Goal: Task Accomplishment & Management: Use online tool/utility

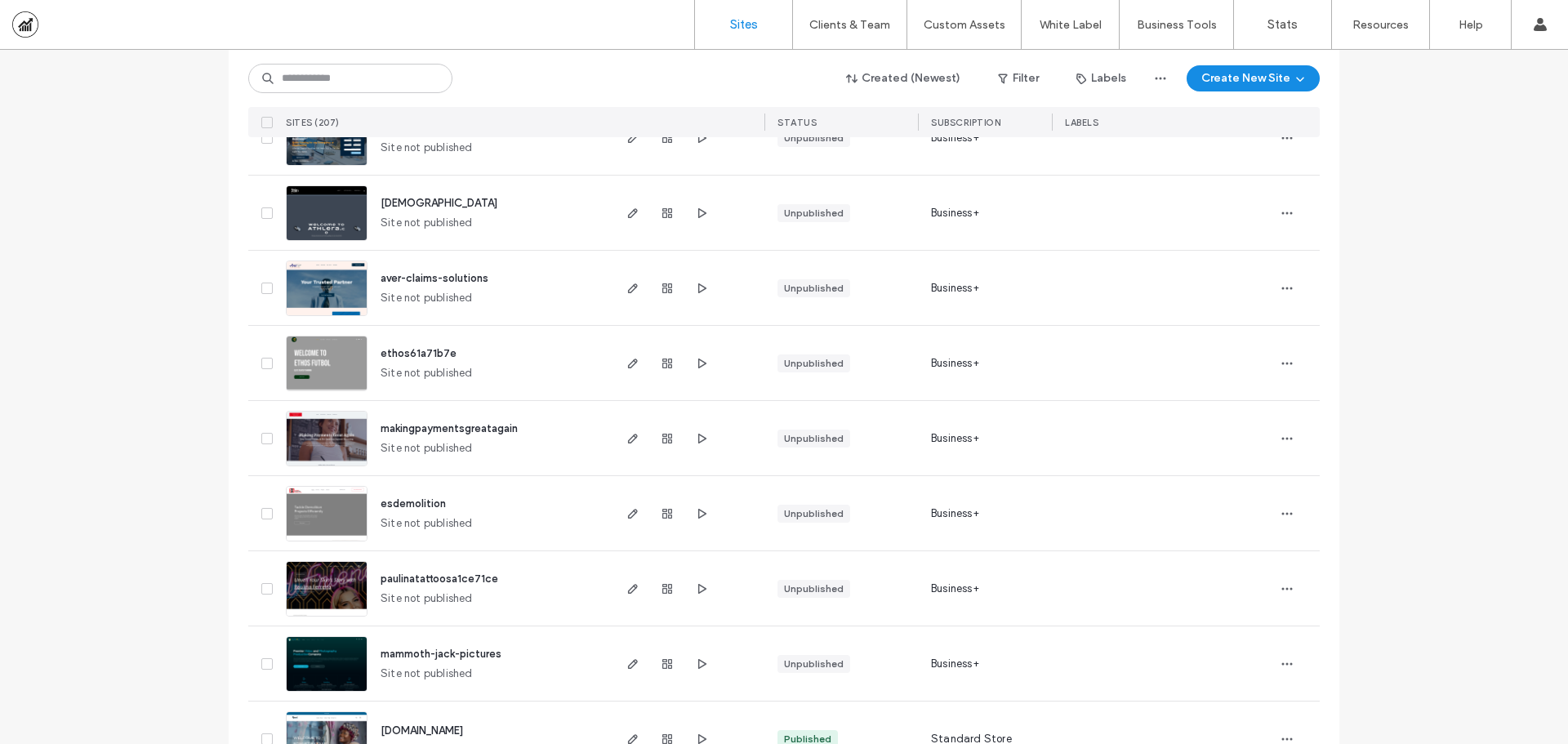
scroll to position [2040, 0]
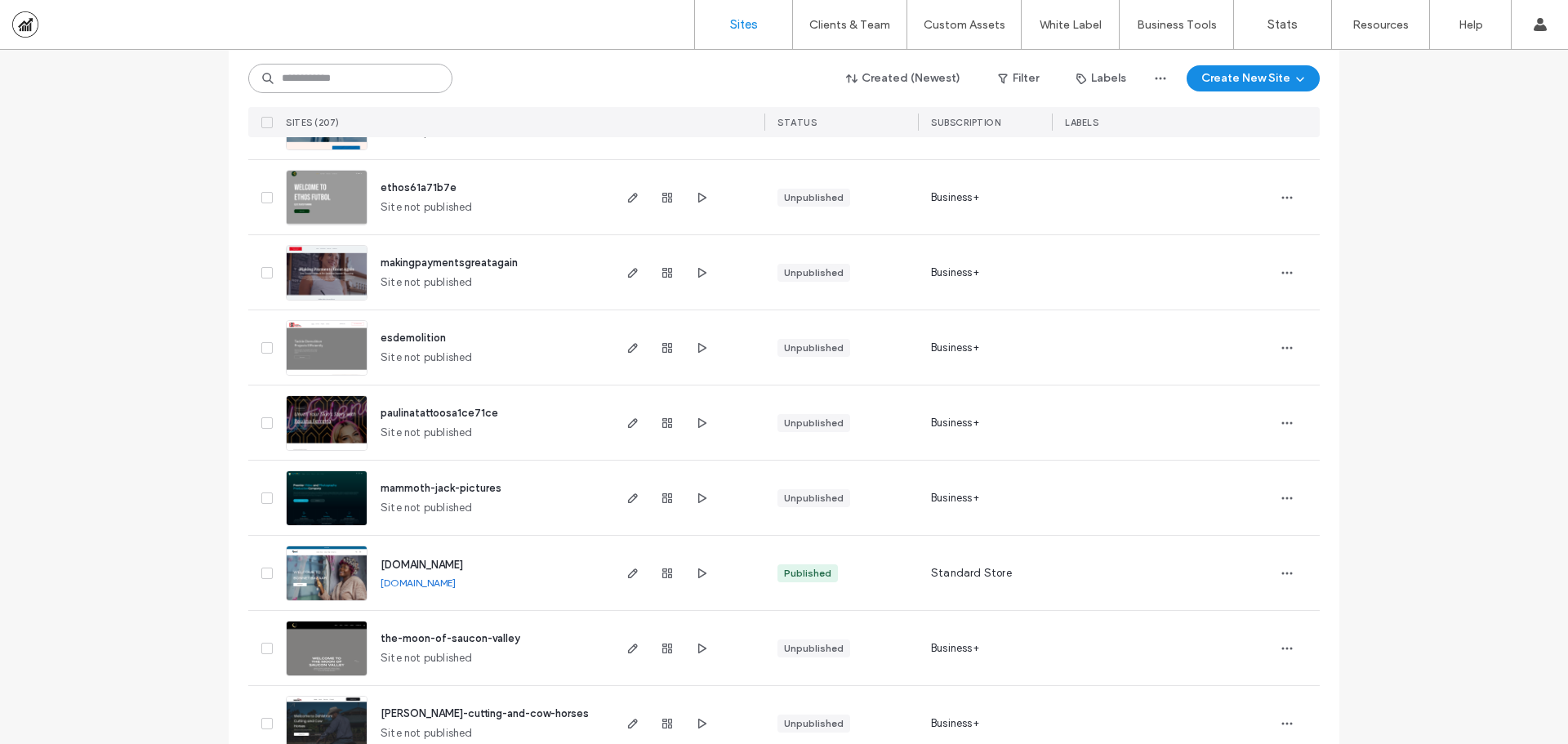
click at [393, 76] on input at bounding box center [350, 78] width 204 height 29
paste input "********"
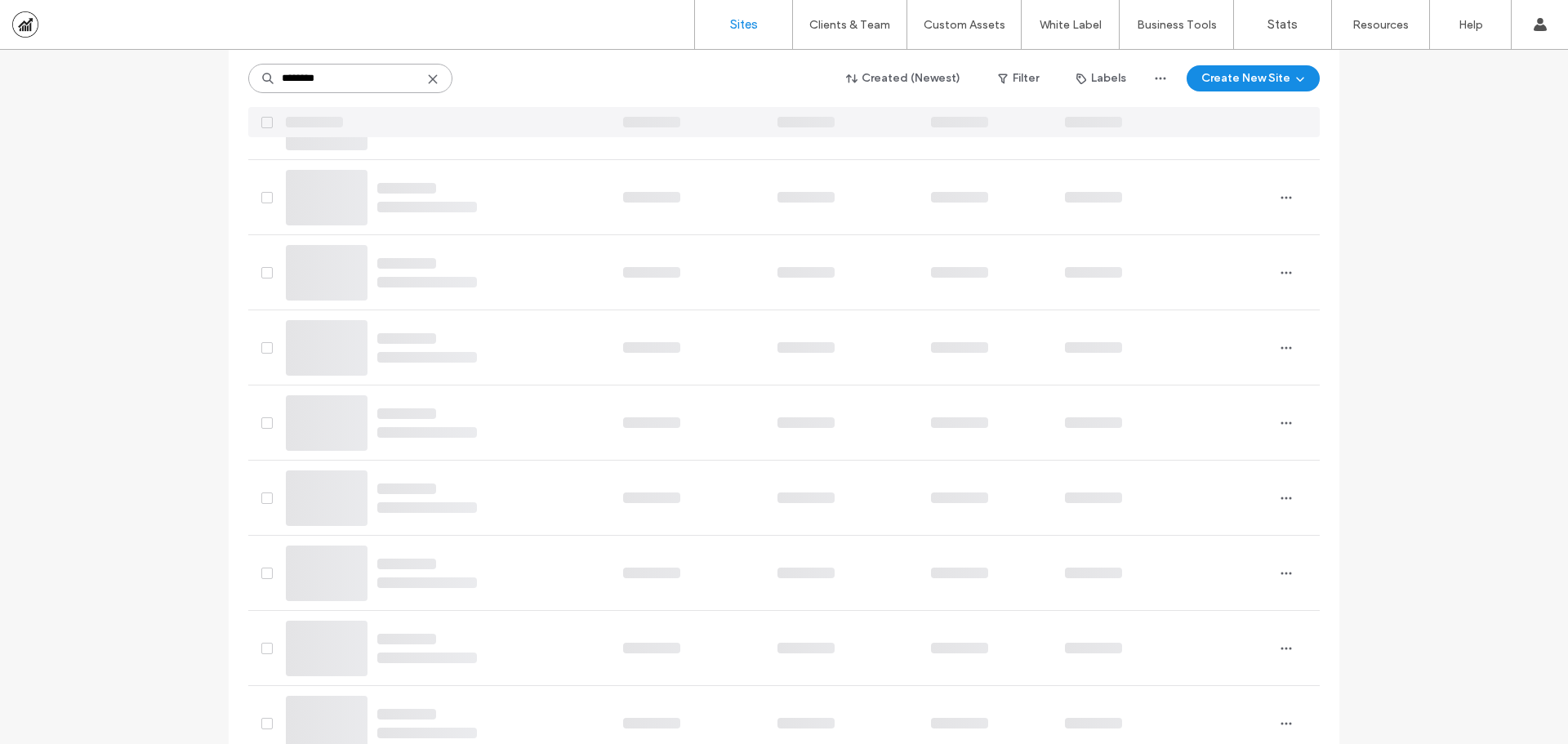
scroll to position [0, 0]
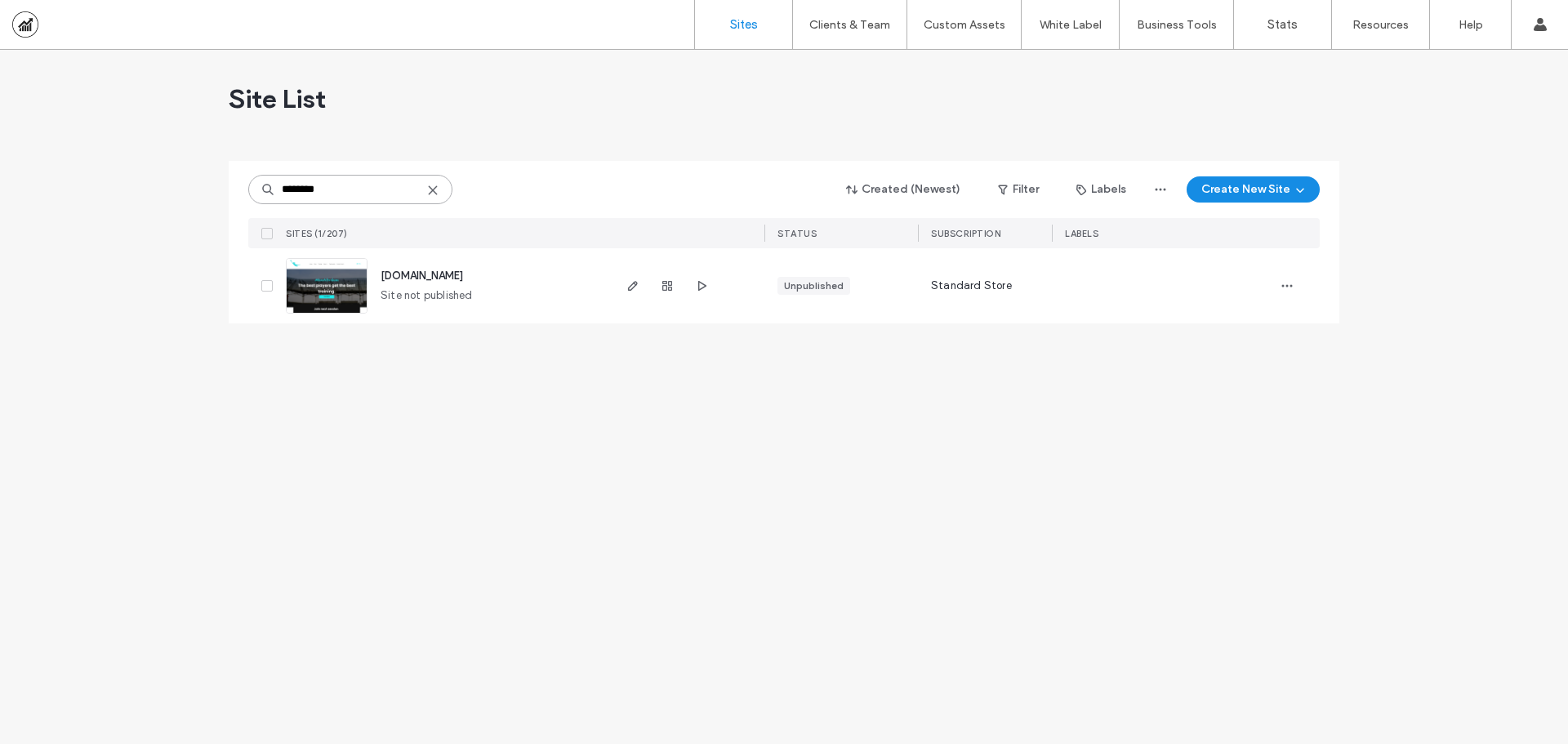
type input "********"
click at [436, 191] on icon at bounding box center [432, 190] width 13 height 13
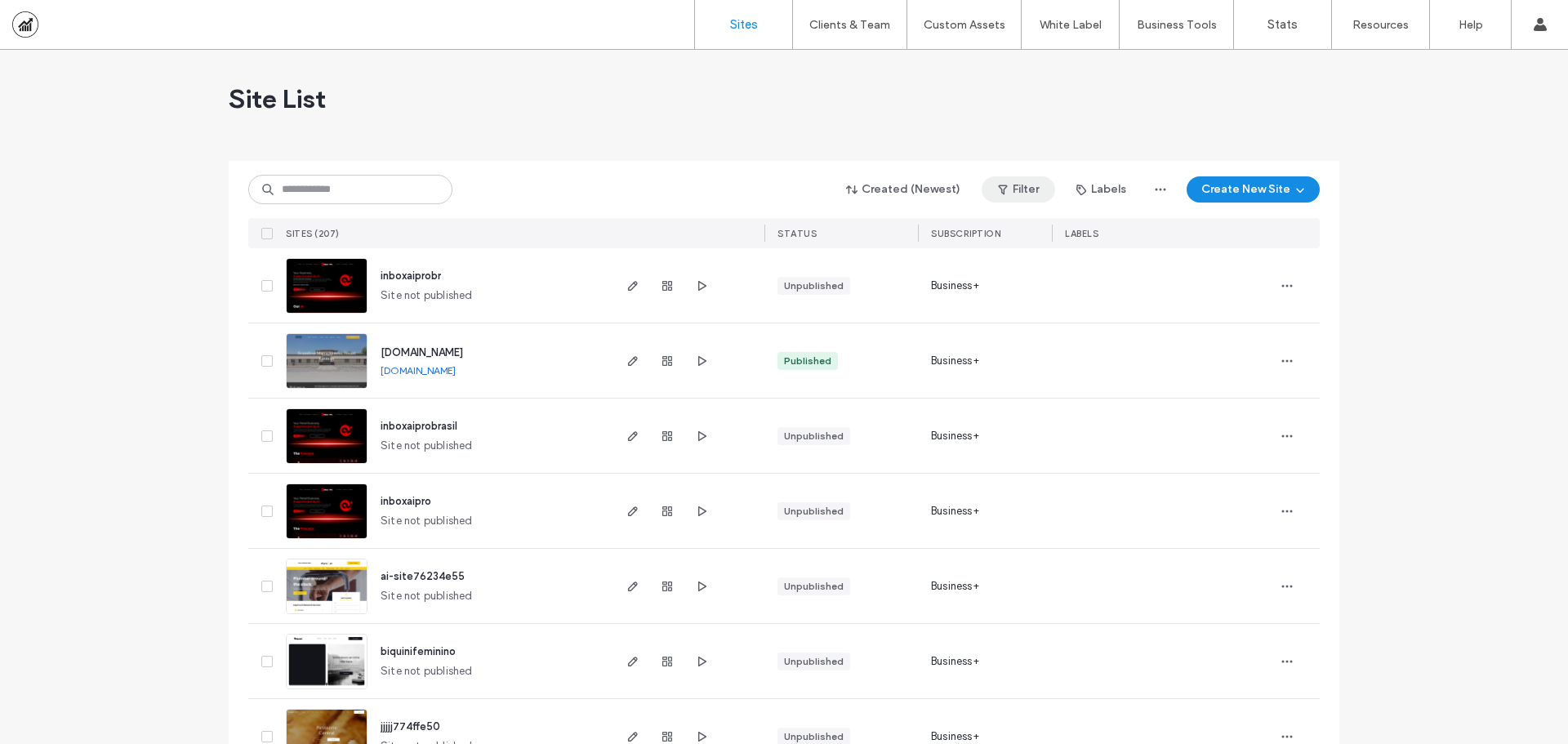
click at [994, 192] on button "Filter" at bounding box center [1018, 189] width 73 height 26
click at [877, 257] on div "Unpublished" at bounding box center [891, 258] width 124 height 14
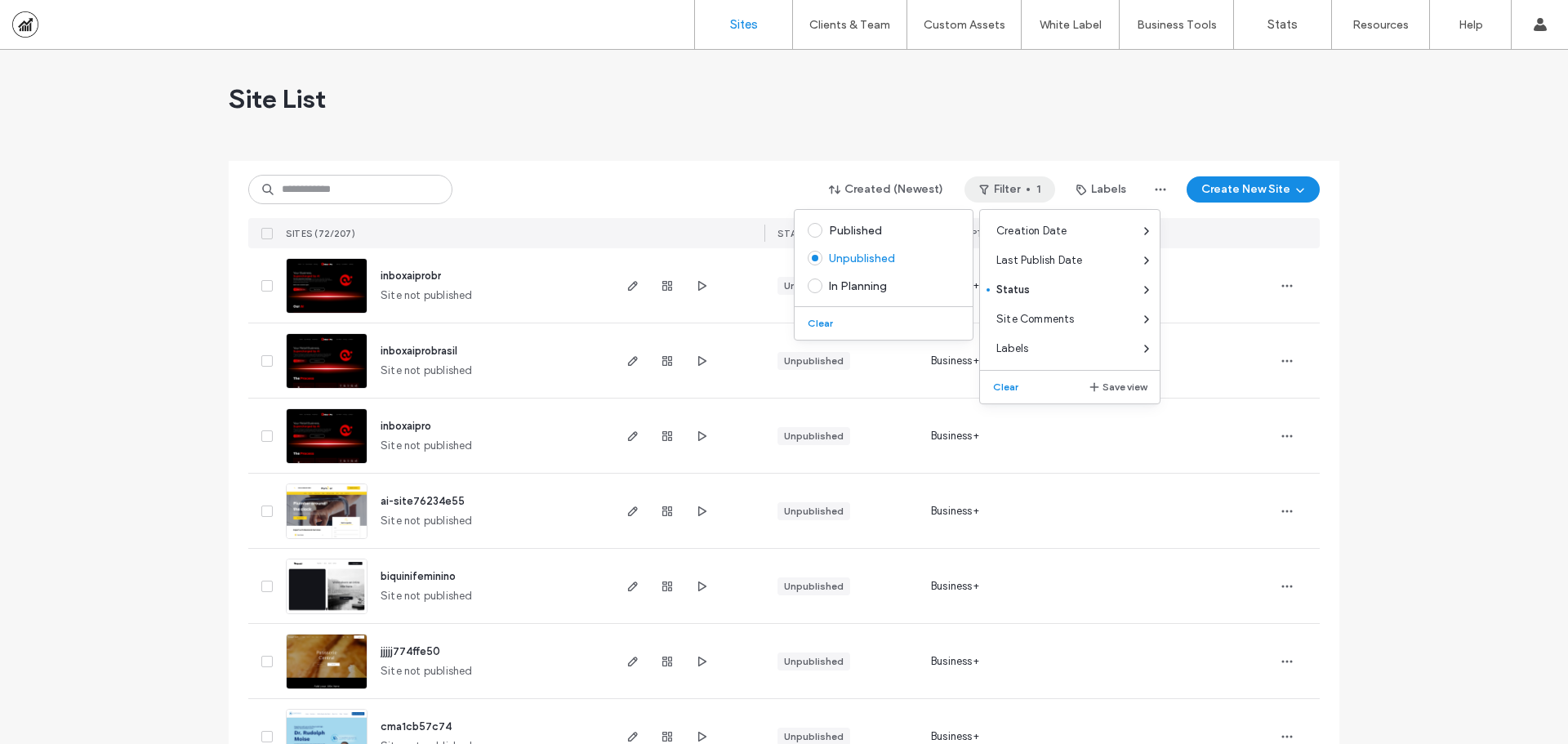
click at [659, 134] on div "Site List" at bounding box center [784, 99] width 1111 height 98
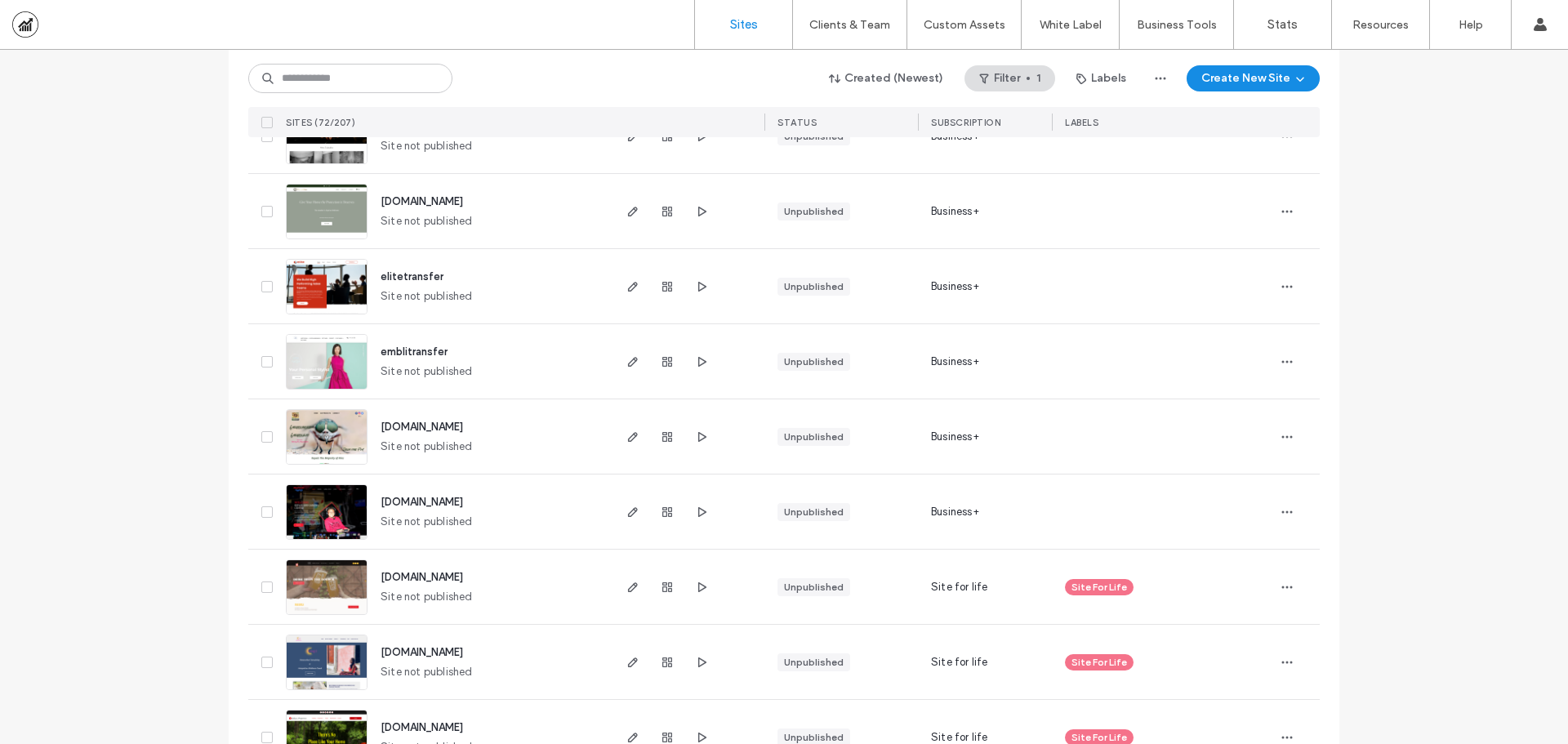
scroll to position [4034, 0]
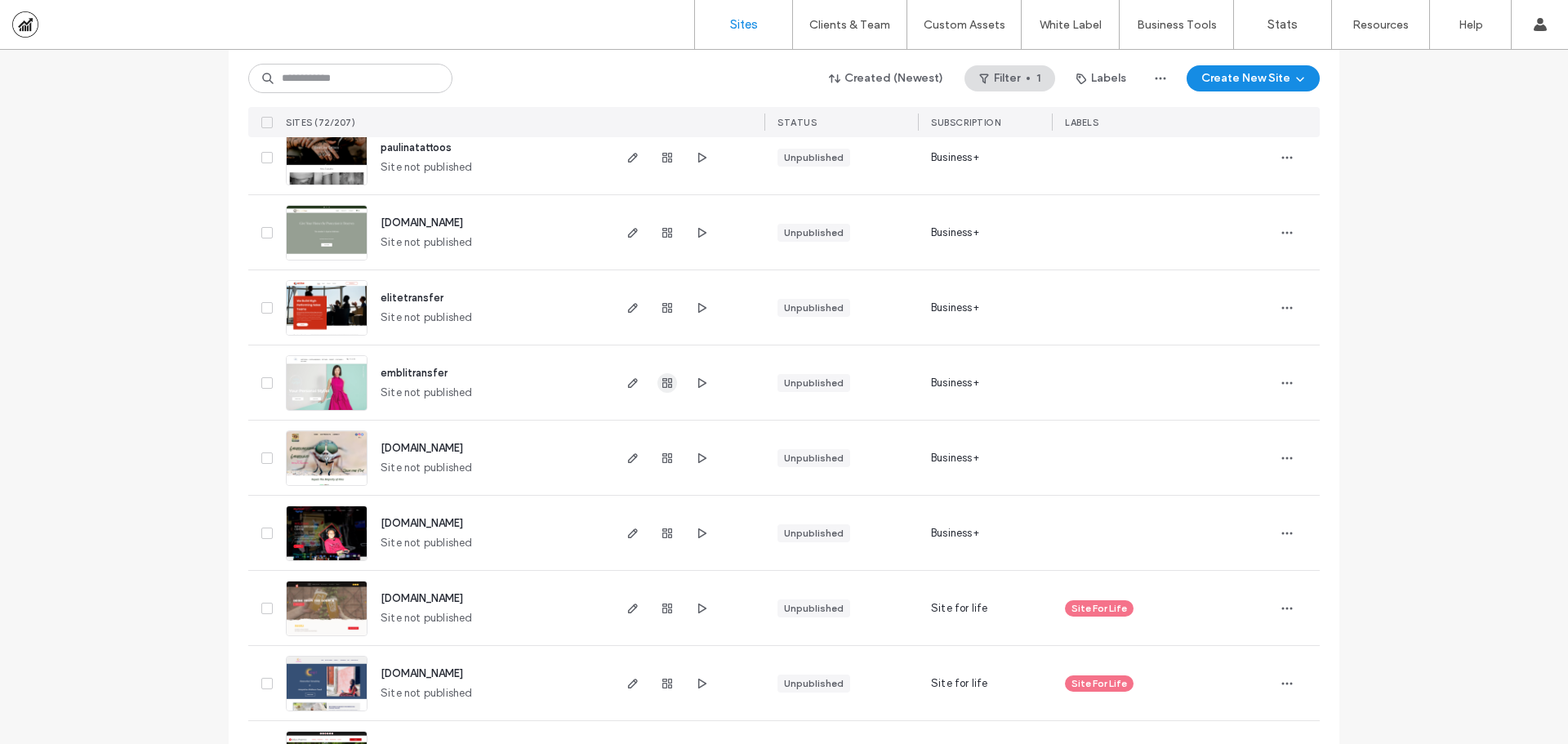
click at [662, 382] on use "button" at bounding box center [667, 383] width 10 height 10
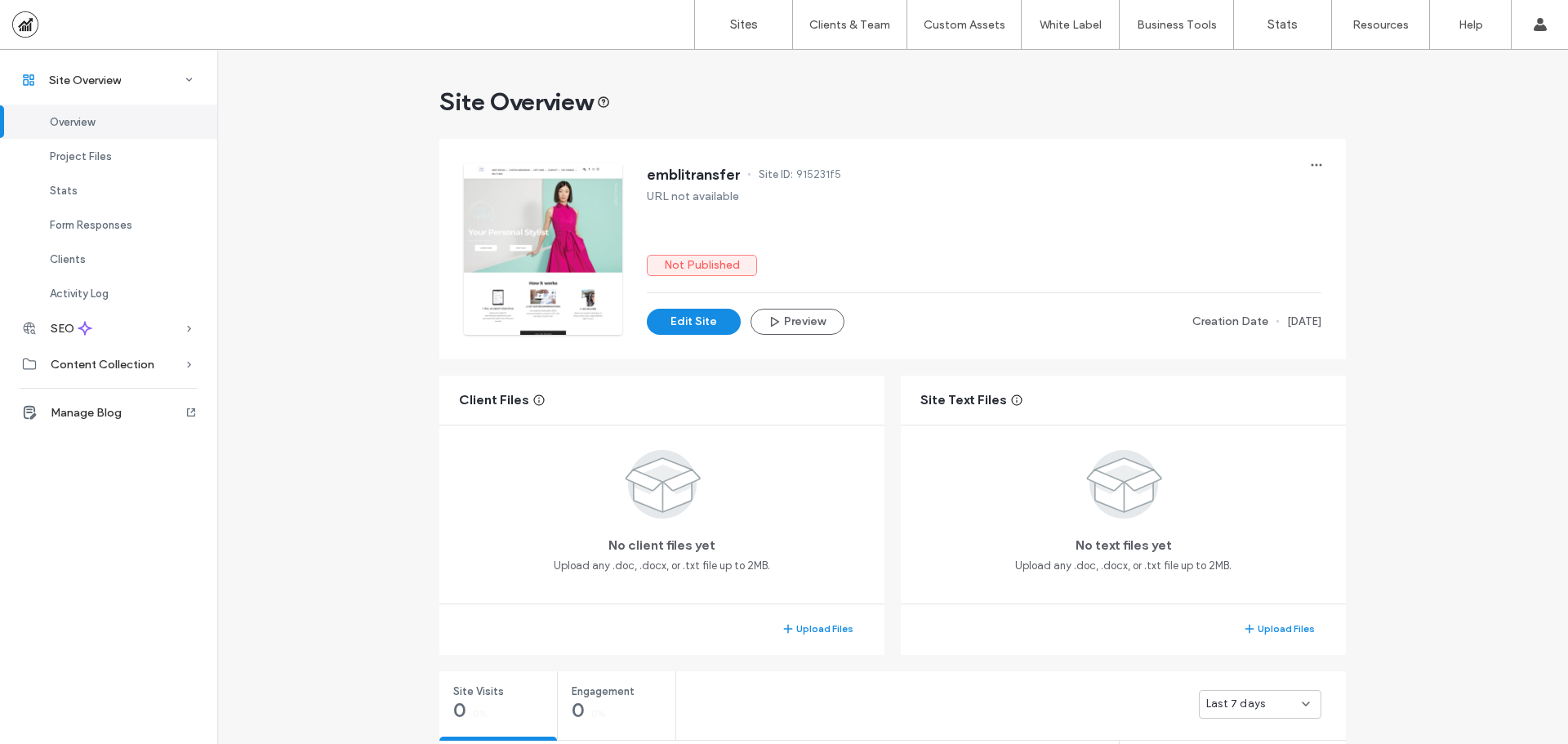
click at [799, 170] on span "915231f5" at bounding box center [819, 174] width 45 height 17
copy span "915231f5"
